Goal: Task Accomplishment & Management: Use online tool/utility

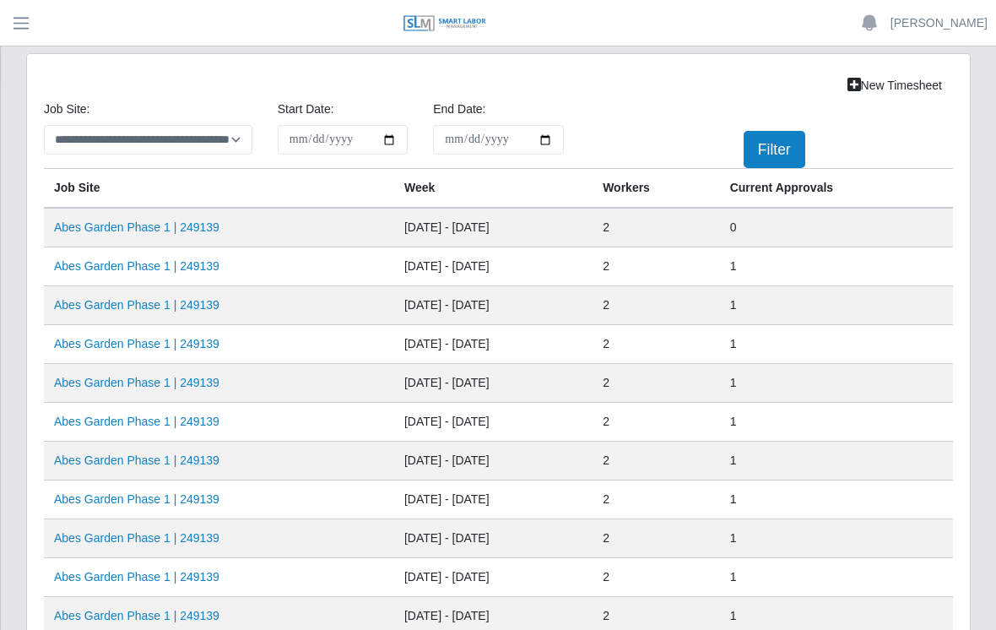
click at [177, 234] on link "Abes Garden Phase 1 | 249139" at bounding box center [136, 227] width 165 height 14
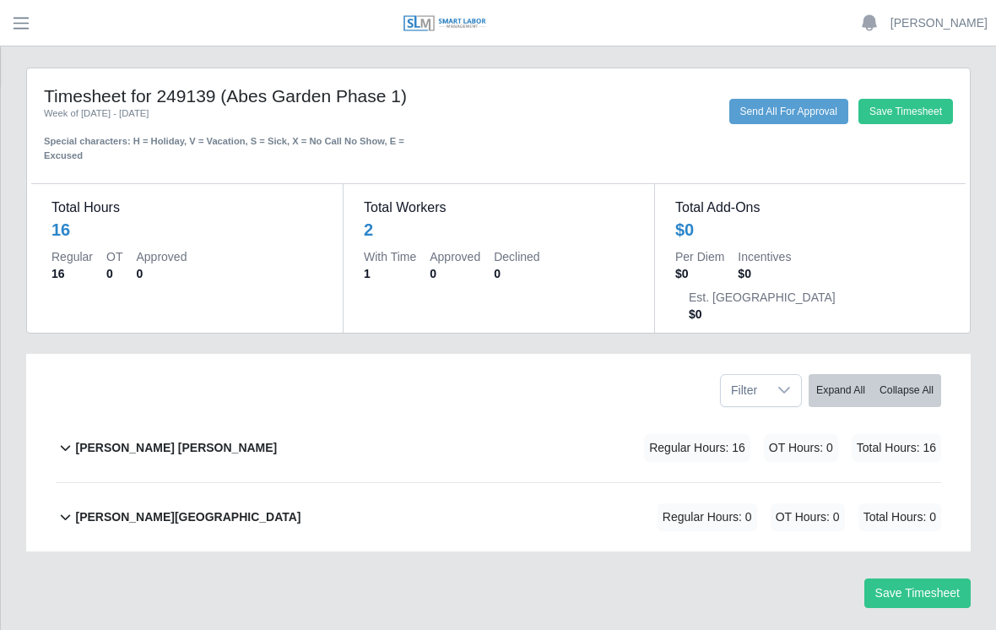
click at [160, 439] on b "[PERSON_NAME] [PERSON_NAME]" at bounding box center [176, 448] width 202 height 18
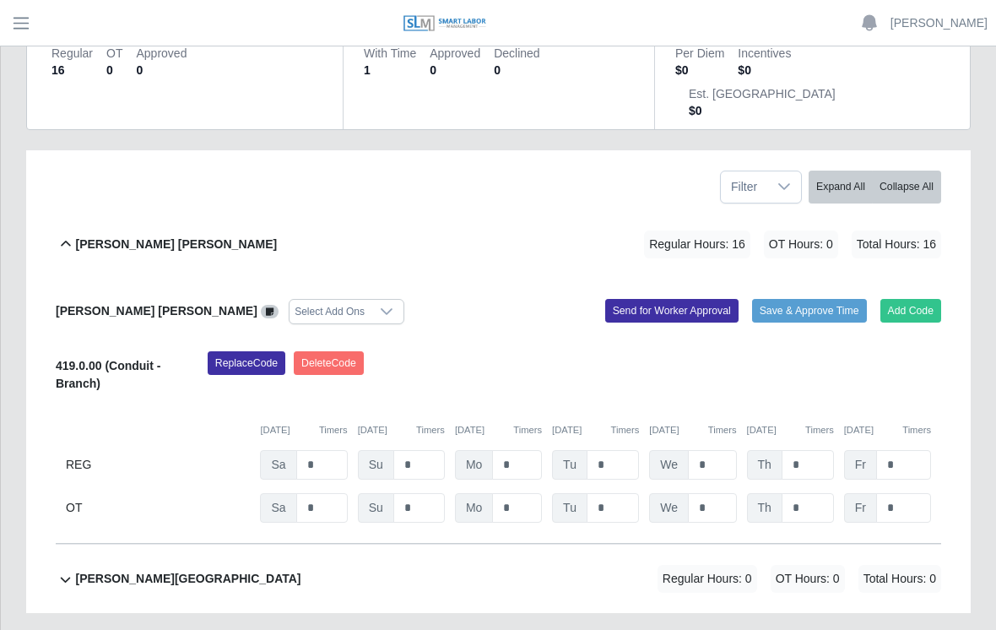
scroll to position [243, 0]
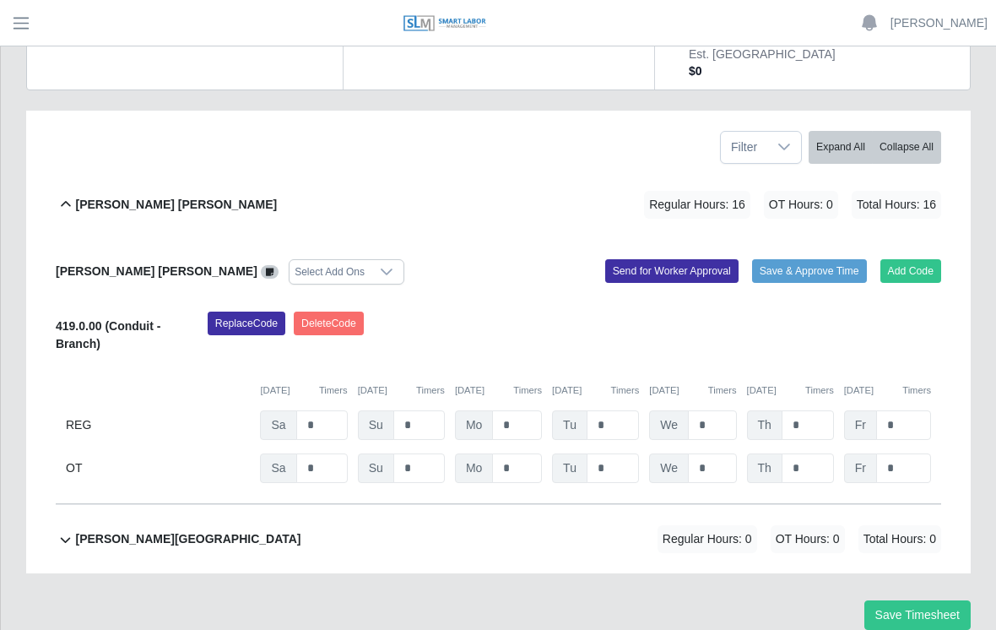
click at [915, 259] on button "Add Code" at bounding box center [911, 271] width 62 height 24
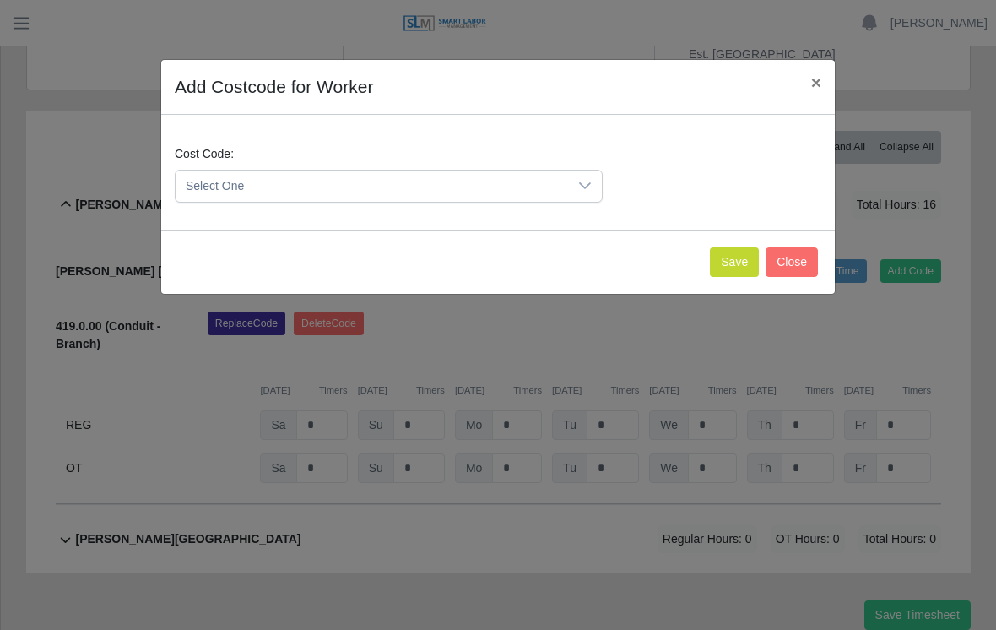
click at [583, 183] on icon at bounding box center [585, 186] width 14 height 14
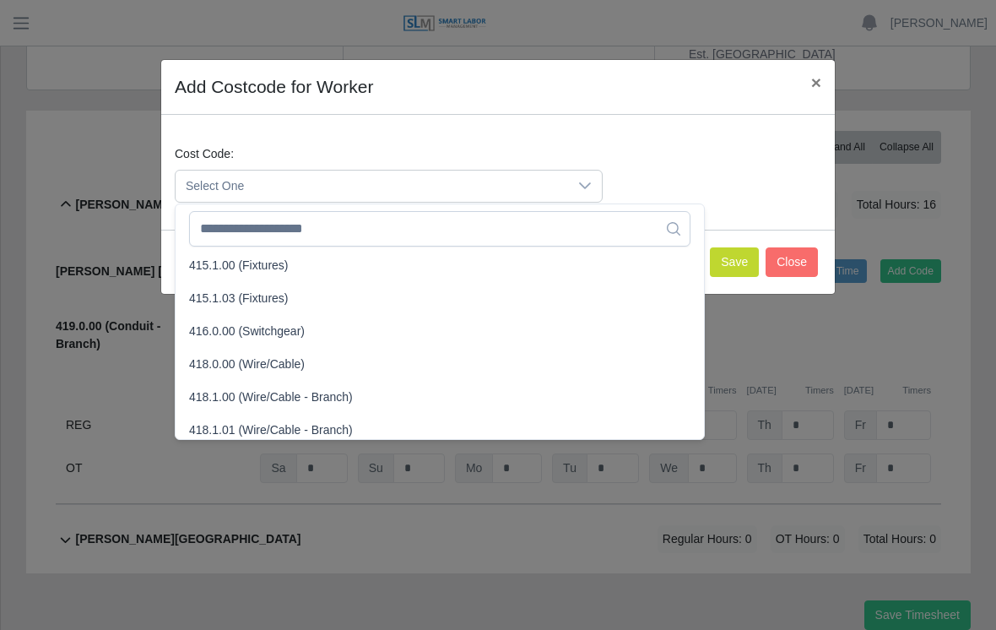
scroll to position [548, 0]
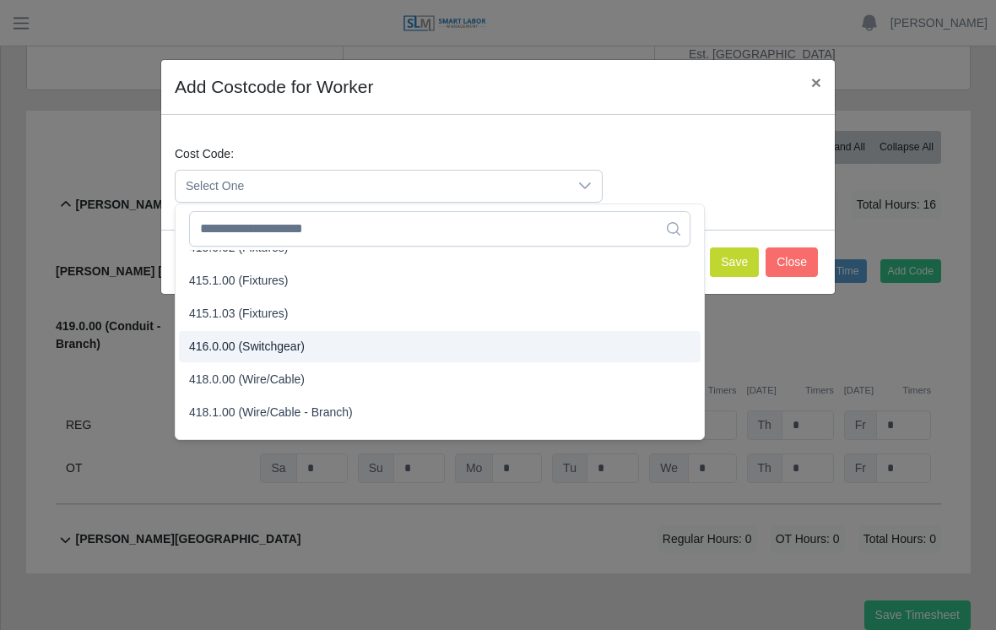
click at [228, 345] on span "416.0.00 (Switchgear)" at bounding box center [247, 347] width 116 height 18
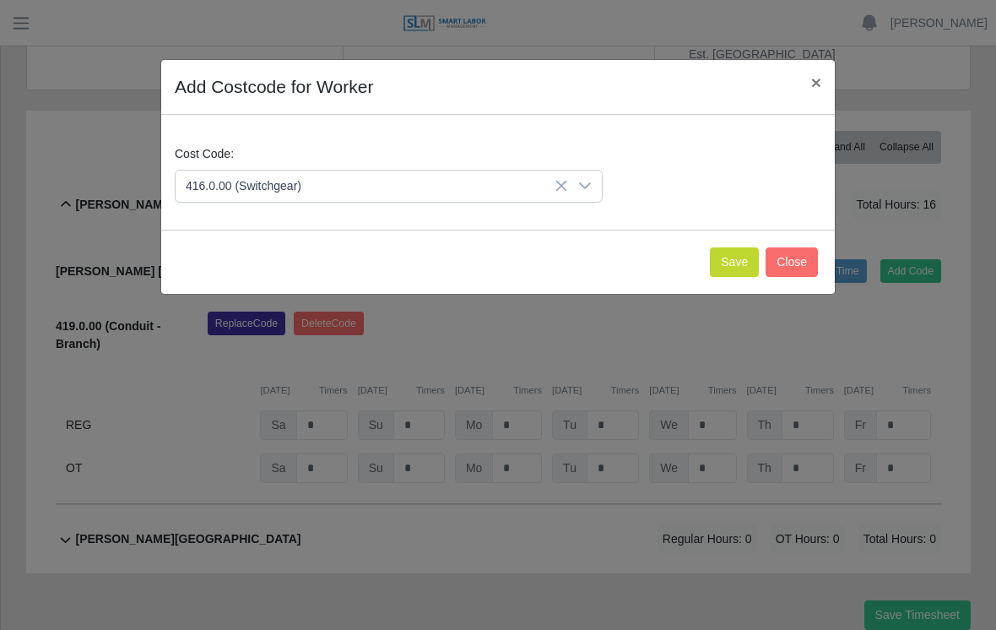
click at [727, 265] on button "Save" at bounding box center [734, 262] width 49 height 30
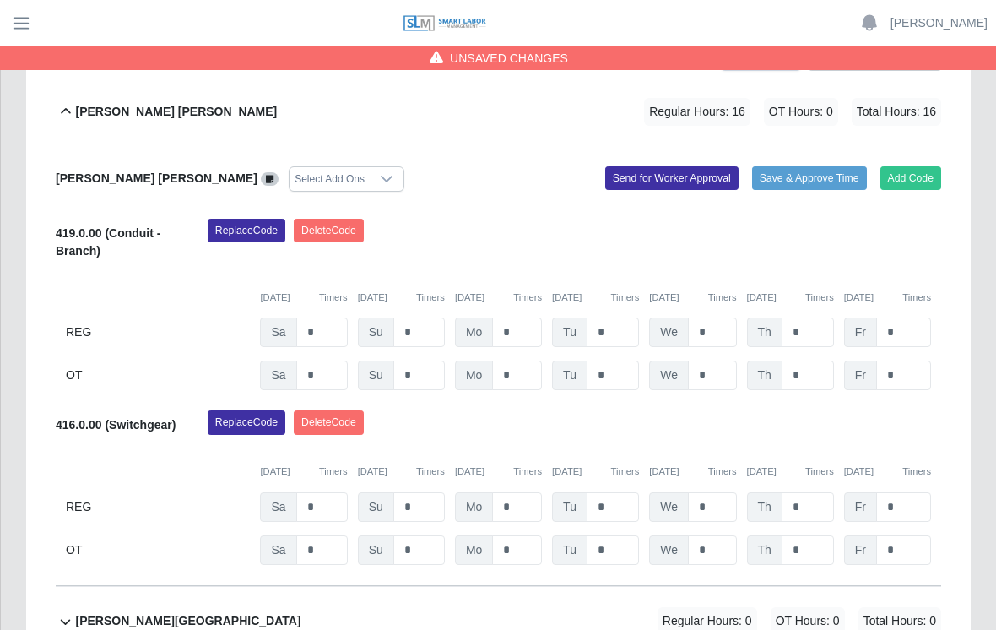
scroll to position [349, 0]
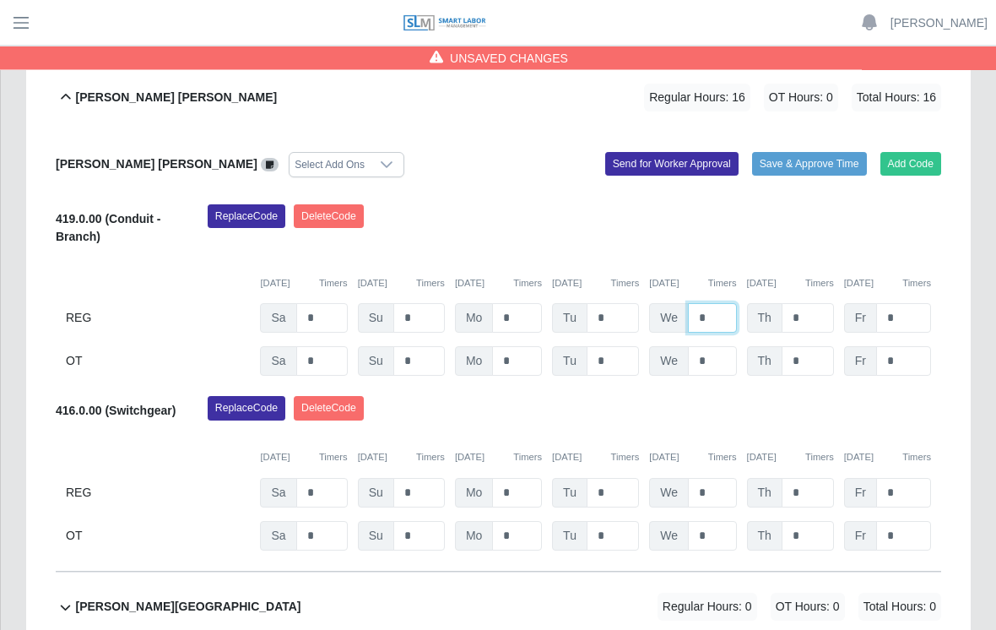
click at [720, 304] on input "*" at bounding box center [712, 319] width 48 height 30
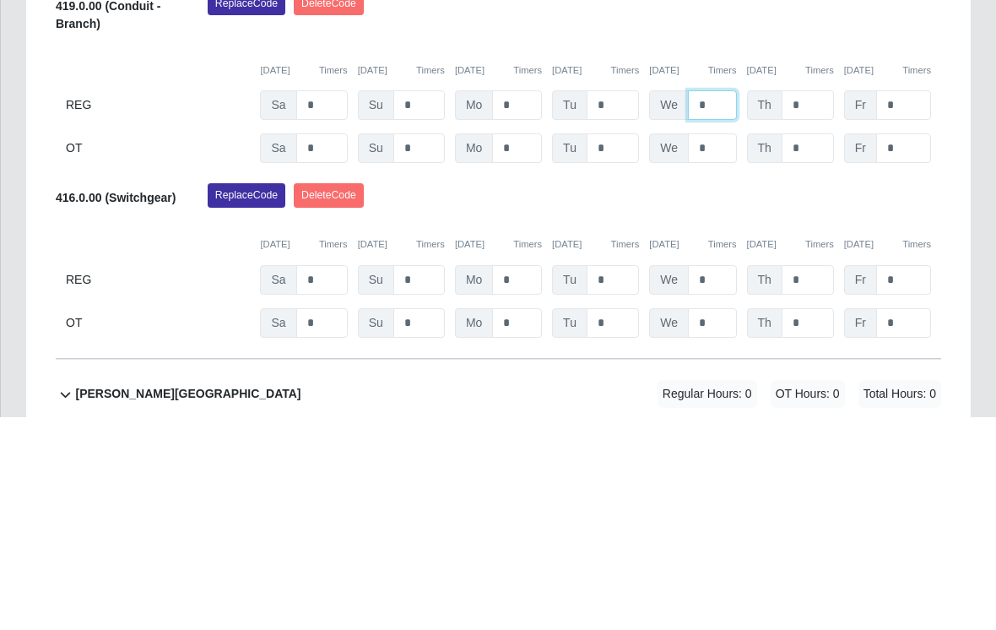
type input "*"
click at [721, 479] on input "*" at bounding box center [712, 494] width 48 height 30
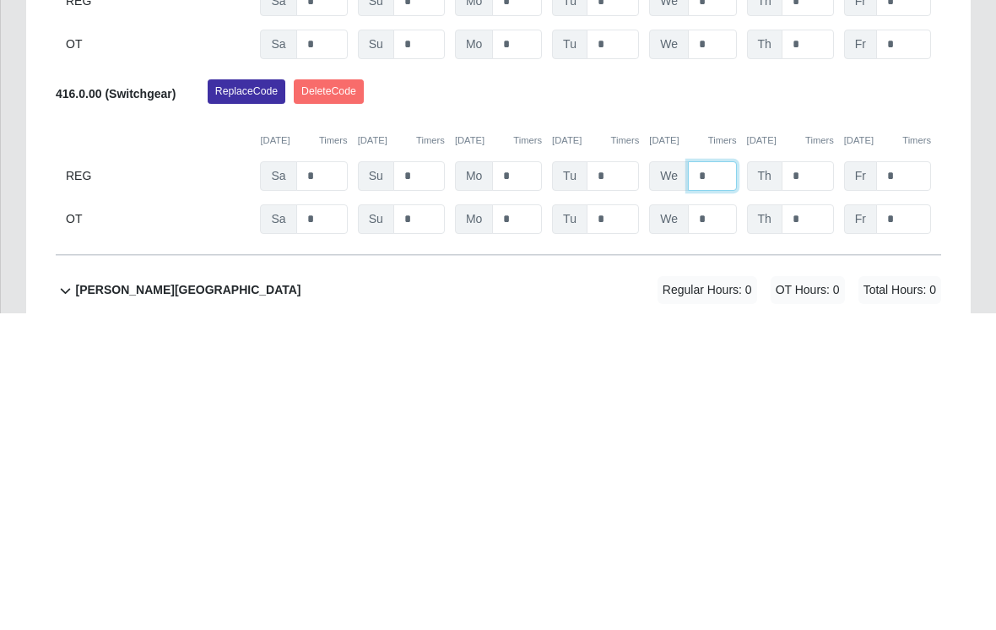
type input "*"
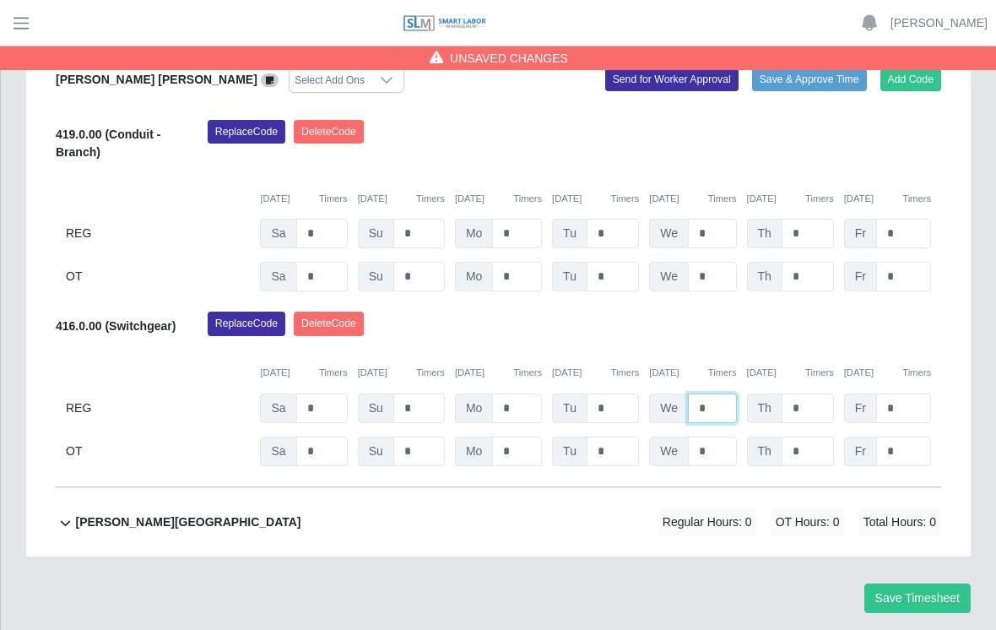
type input "*"
click at [928, 583] on button "Save Timesheet" at bounding box center [917, 598] width 106 height 30
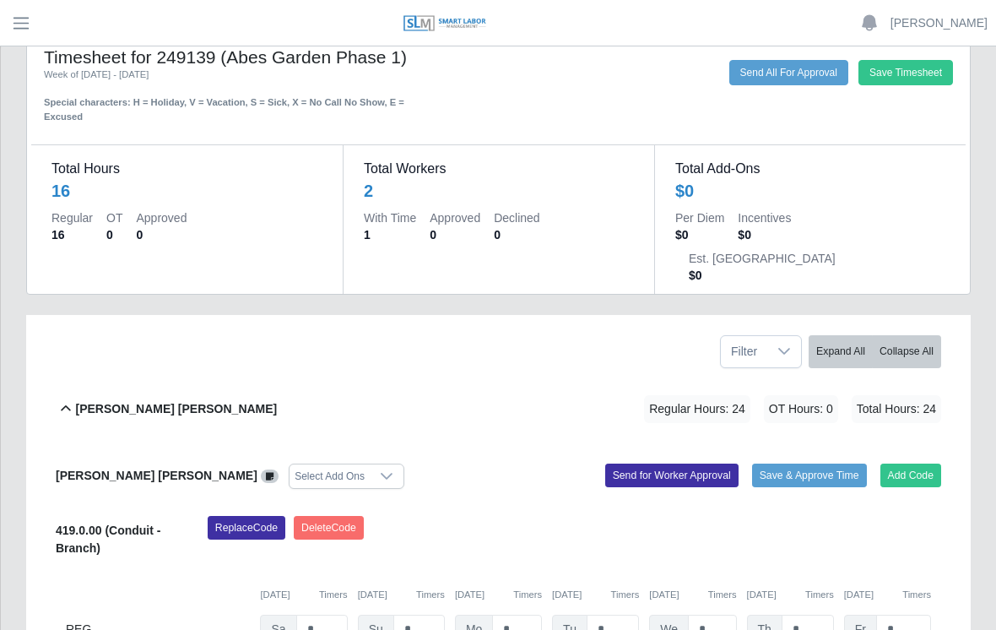
scroll to position [0, 0]
